Goal: Task Accomplishment & Management: Use online tool/utility

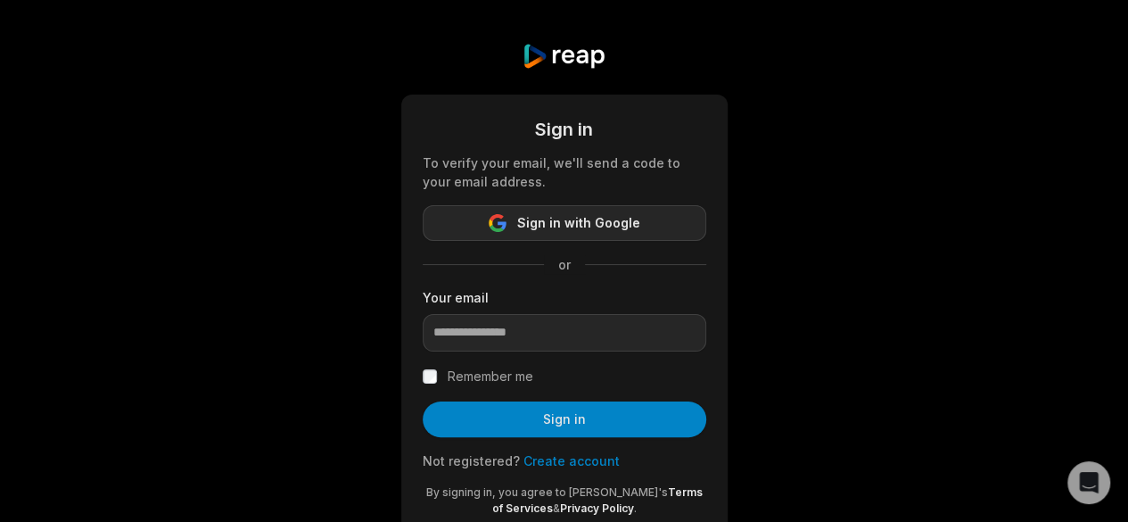
click at [577, 220] on span "Sign in with Google" at bounding box center [578, 222] width 123 height 21
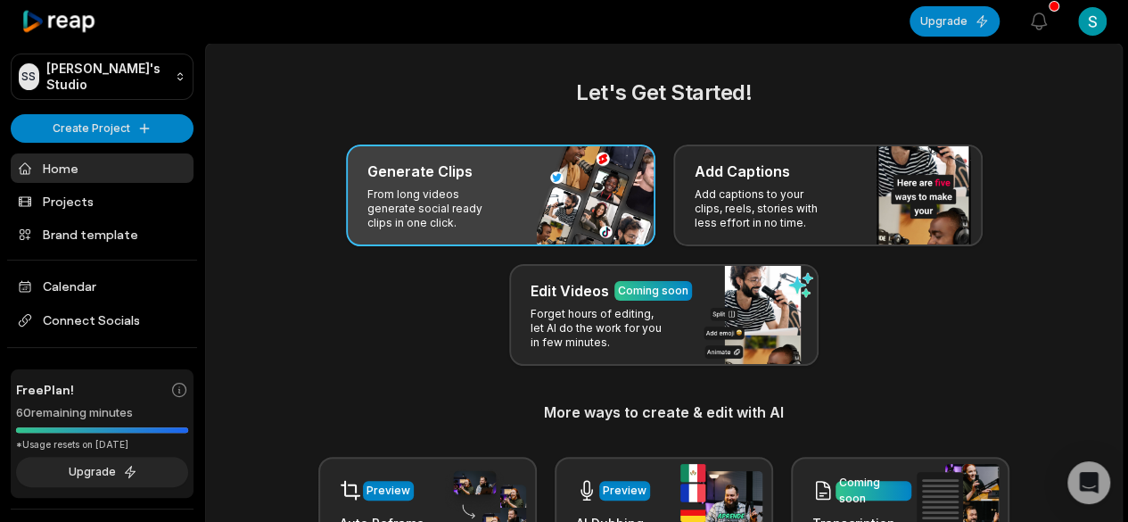
click at [491, 197] on p "From long videos generate social ready clips in one click." at bounding box center [436, 208] width 138 height 43
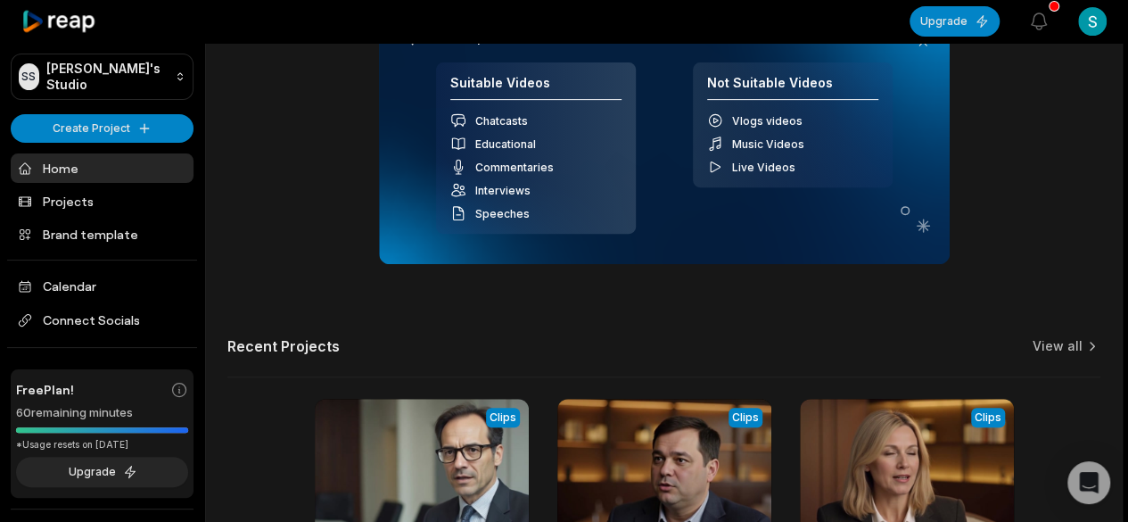
scroll to position [197, 0]
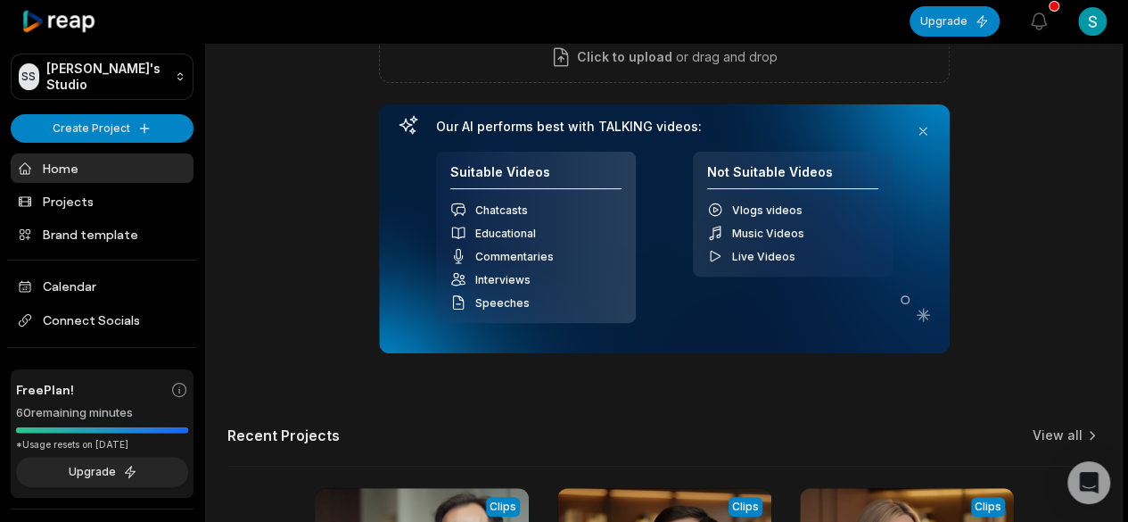
click at [1091, 26] on html "SS [PERSON_NAME]'s Studio Create Project Home Projects Brand template Calendar …" at bounding box center [564, 64] width 1128 height 522
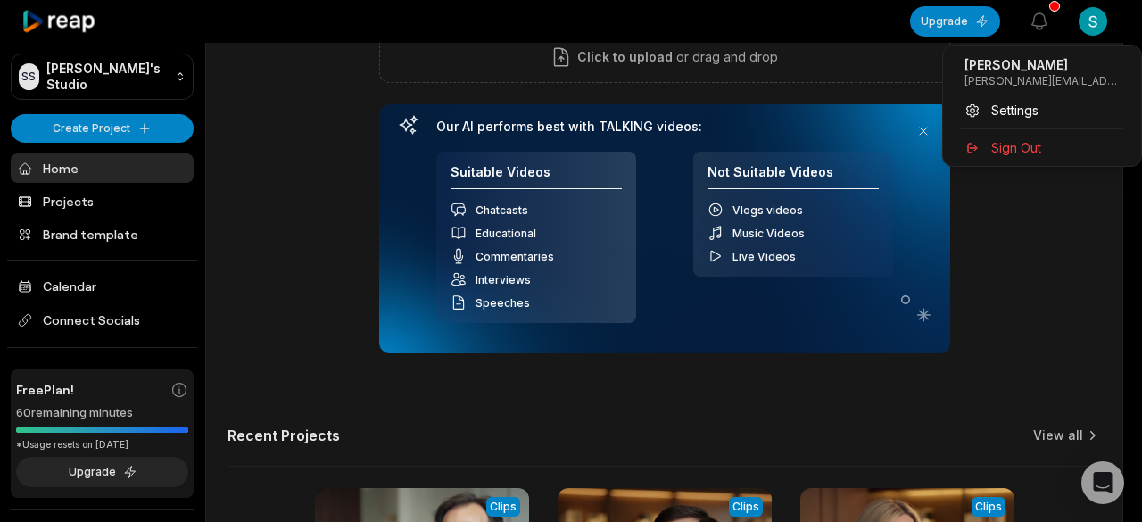
click at [1093, 23] on html "SS [PERSON_NAME]'s Studio Create Project Home Projects Brand template Calendar …" at bounding box center [571, 64] width 1142 height 522
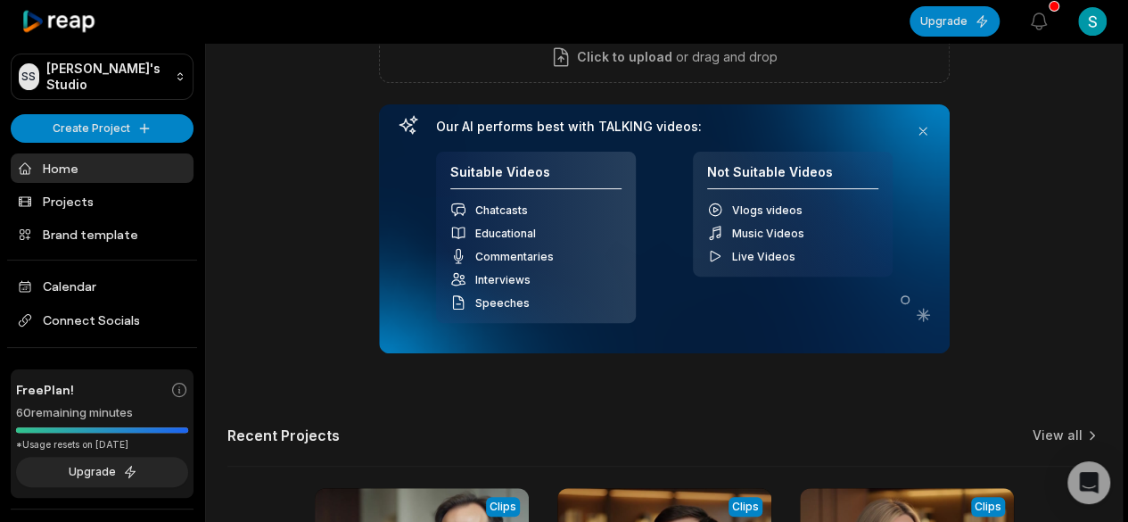
click at [1093, 23] on html "SS [PERSON_NAME]'s Studio Create Project Home Projects Brand template Calendar …" at bounding box center [564, 64] width 1128 height 522
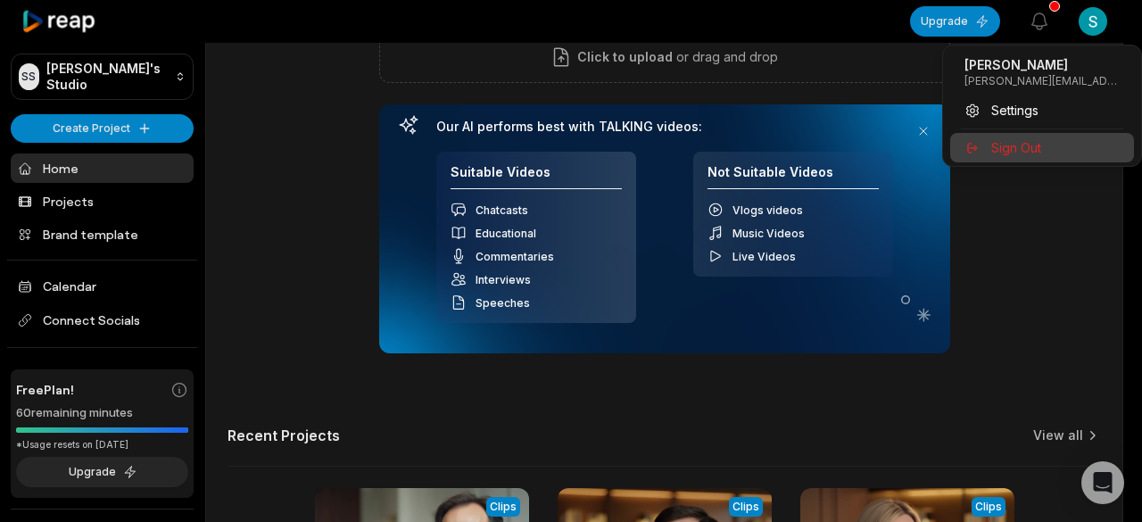
click at [1028, 145] on span "Sign Out" at bounding box center [1016, 147] width 50 height 19
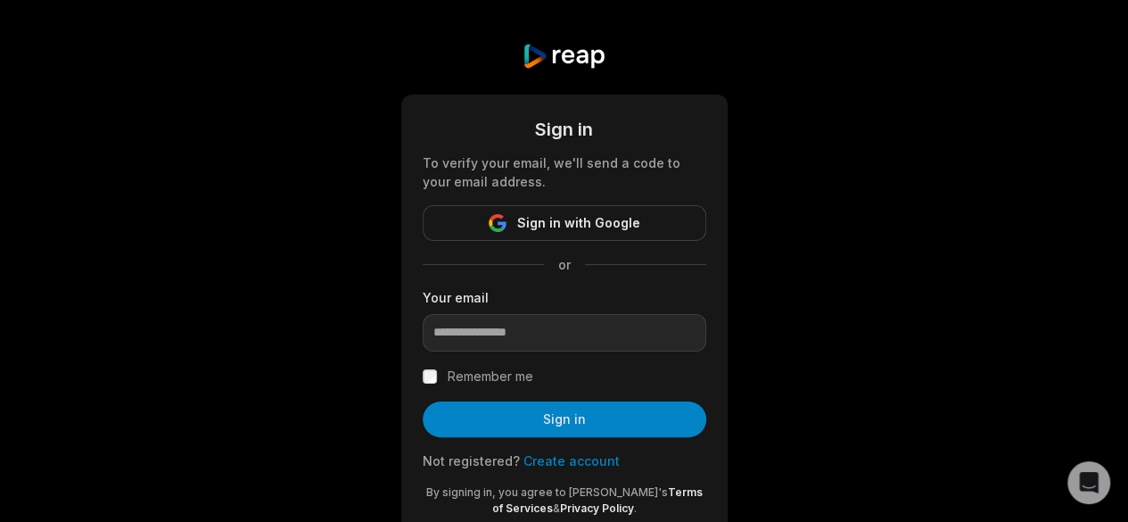
click at [1019, 85] on div "Sign in To verify your email, we'll send a code to your email address. Sign in …" at bounding box center [564, 290] width 1128 height 581
